Goal: Information Seeking & Learning: Learn about a topic

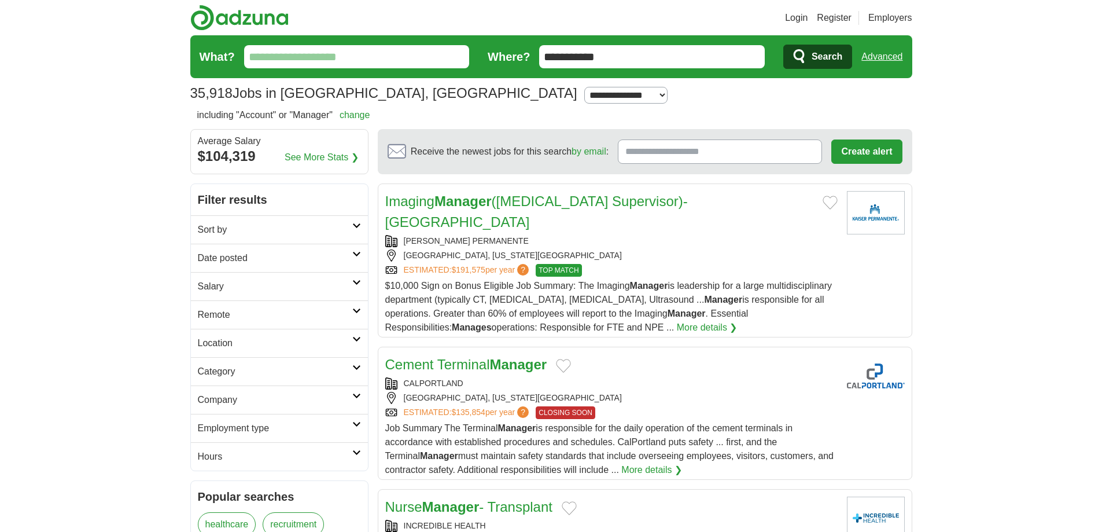
click at [620, 56] on input "**********" at bounding box center [652, 56] width 226 height 23
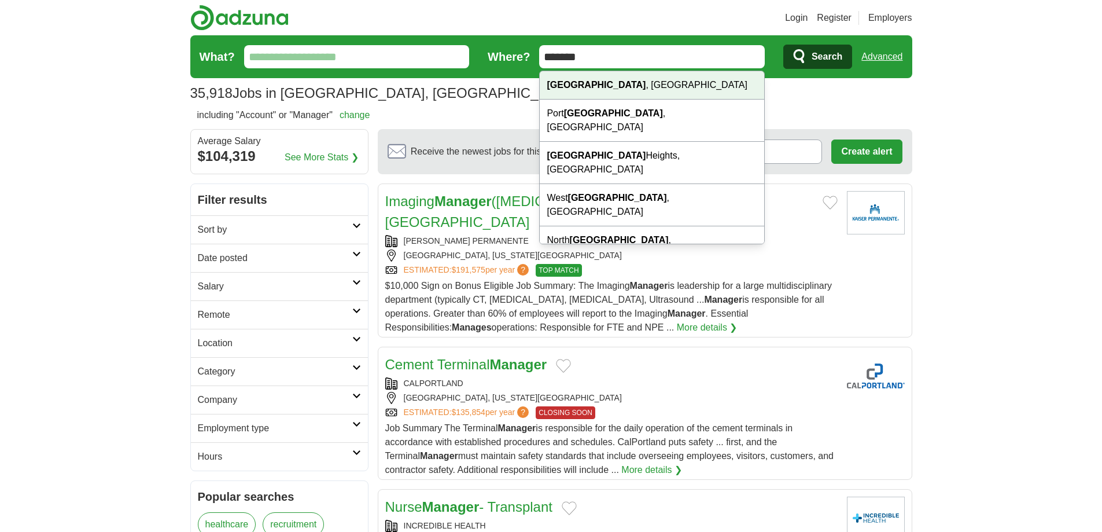
click at [623, 76] on div "Chicago , IL" at bounding box center [652, 85] width 225 height 28
type input "**********"
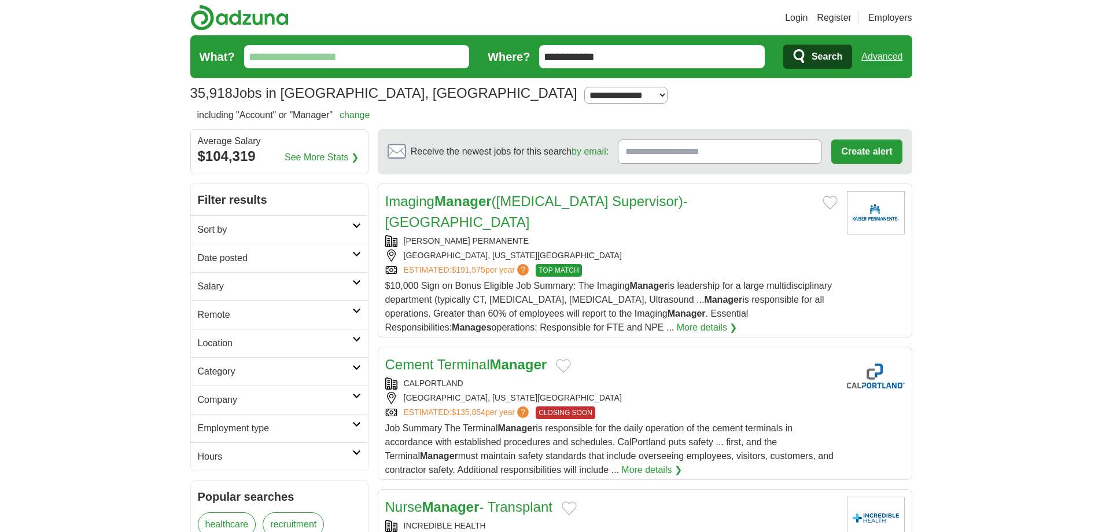
click at [836, 56] on span "Search" at bounding box center [827, 56] width 31 height 23
